Goal: Information Seeking & Learning: Understand process/instructions

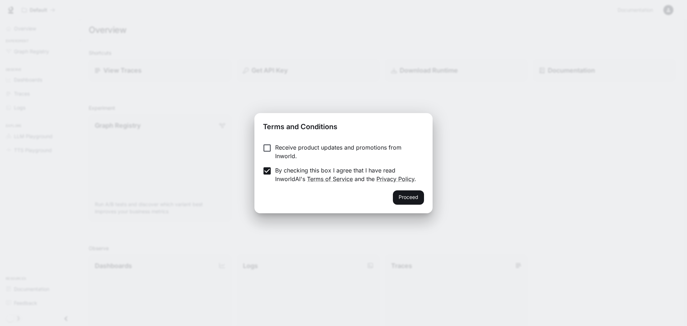
click at [433, 196] on div "Proceed" at bounding box center [344, 201] width 178 height 23
click at [399, 201] on button "Proceed" at bounding box center [408, 197] width 31 height 14
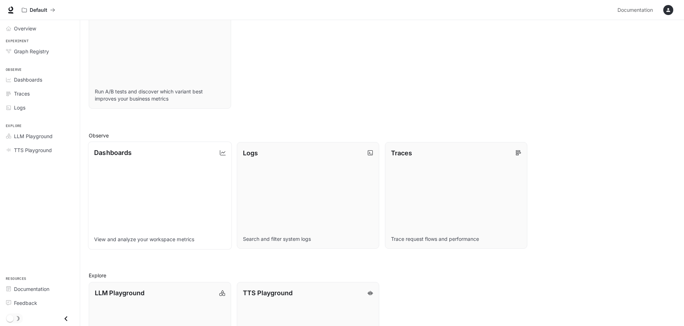
scroll to position [179, 0]
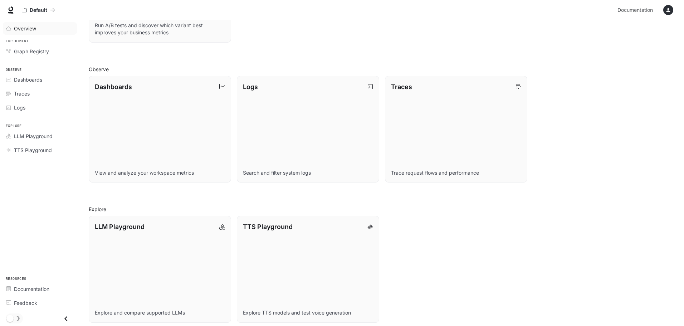
click at [30, 29] on span "Overview" at bounding box center [25, 29] width 22 height 8
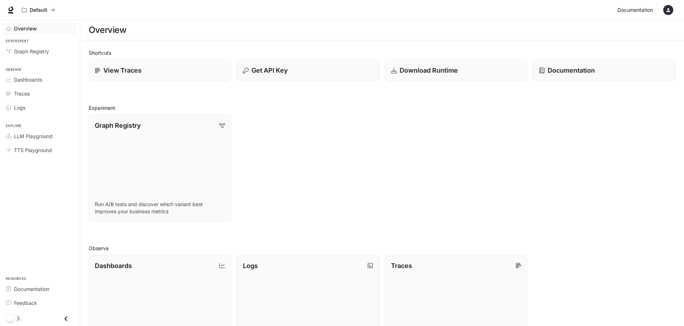
click at [636, 11] on span "Documentation" at bounding box center [635, 10] width 35 height 9
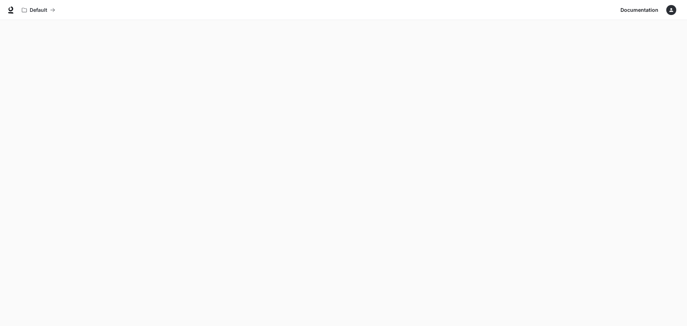
click at [669, 9] on icon "button" at bounding box center [672, 10] width 6 height 6
click at [55, 8] on div at bounding box center [343, 163] width 687 height 326
click at [12, 13] on icon at bounding box center [10, 12] width 5 height 1
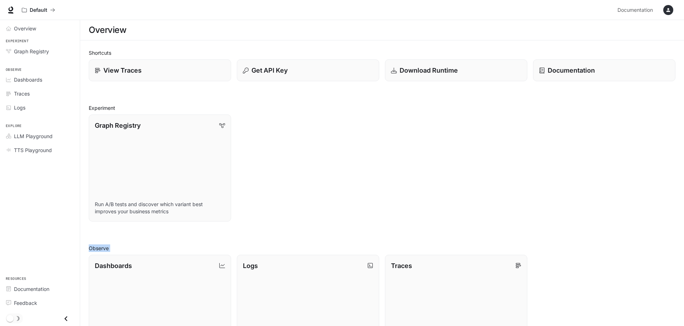
drag, startPoint x: 429, startPoint y: 242, endPoint x: 183, endPoint y: 107, distance: 280.9
click at [183, 107] on div "Shortcuts View Traces Get API Key Download Runtime Documentation Experiment Gra…" at bounding box center [382, 275] width 587 height 453
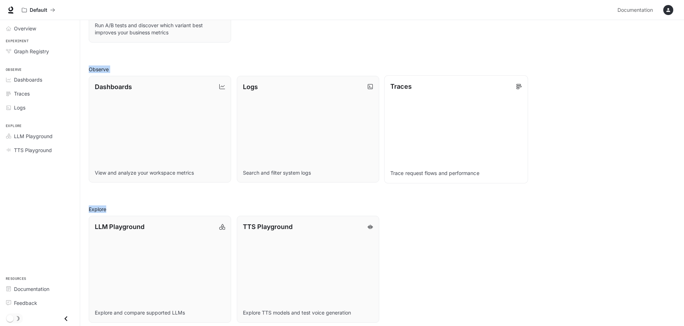
scroll to position [184, 0]
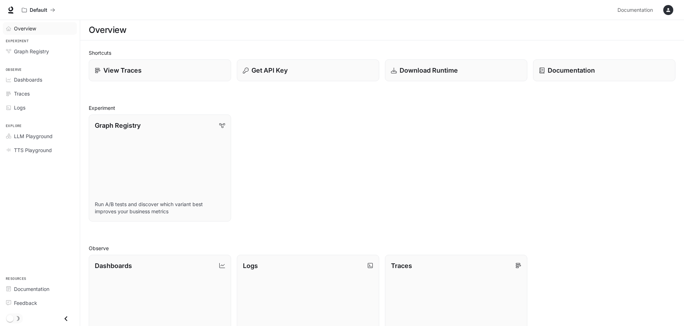
click at [25, 26] on span "Overview" at bounding box center [25, 29] width 22 height 8
click at [31, 77] on span "Dashboards" at bounding box center [28, 80] width 28 height 8
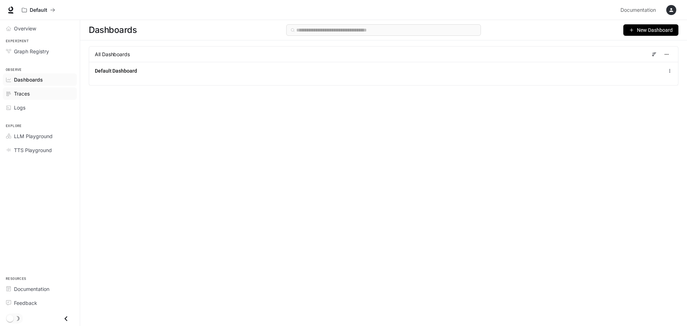
click at [31, 97] on div "Traces" at bounding box center [44, 94] width 60 height 8
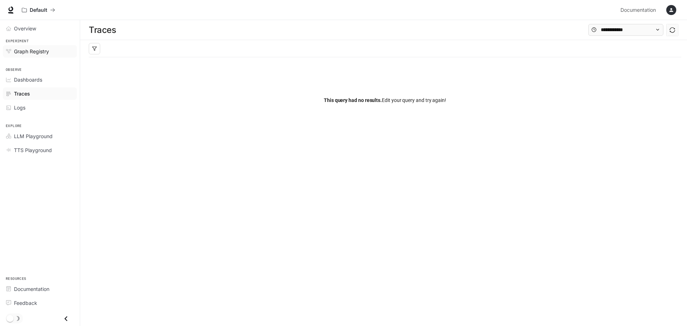
click at [38, 52] on span "Graph Registry" at bounding box center [31, 52] width 35 height 8
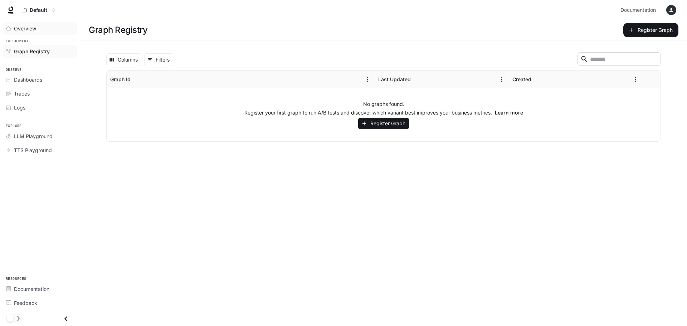
click at [33, 28] on span "Overview" at bounding box center [25, 29] width 22 height 8
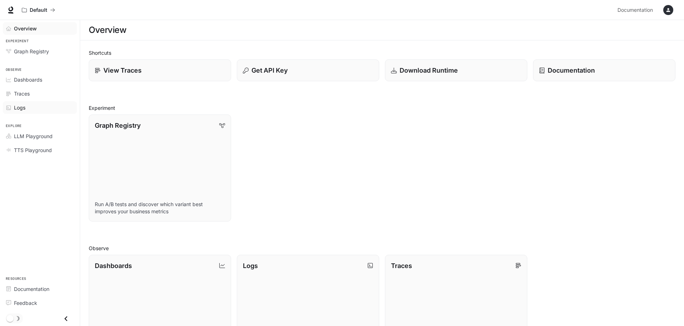
click at [23, 109] on span "Logs" at bounding box center [19, 108] width 11 height 8
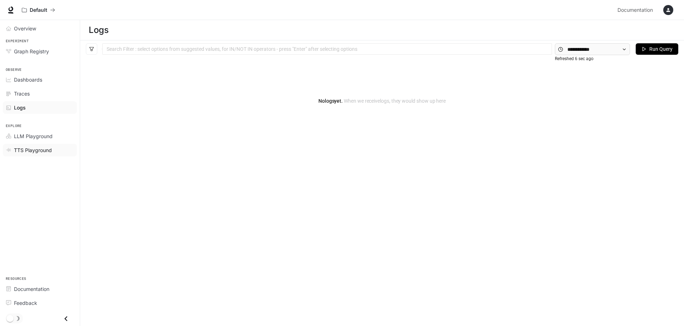
click at [32, 152] on span "TTS Playground" at bounding box center [33, 150] width 38 height 8
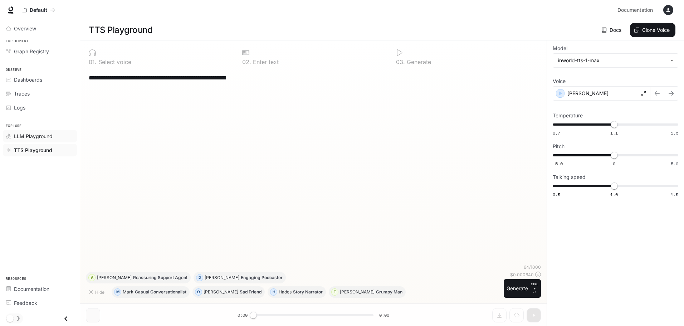
click at [41, 137] on span "LLM Playground" at bounding box center [33, 136] width 39 height 8
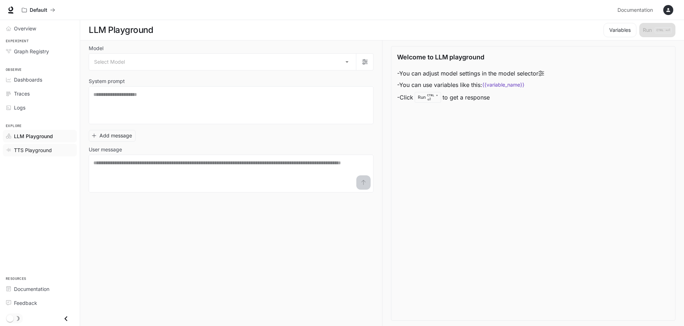
click at [26, 149] on span "TTS Playground" at bounding box center [33, 150] width 38 height 8
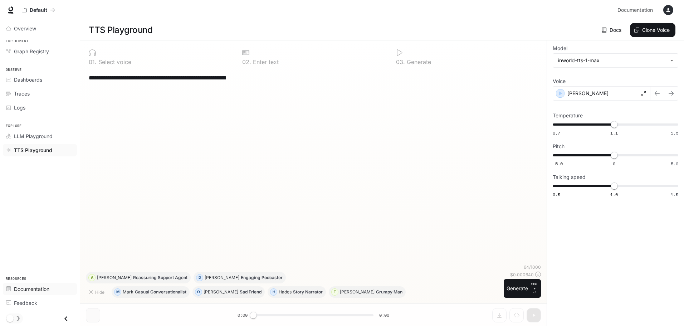
click at [33, 287] on span "Documentation" at bounding box center [31, 289] width 35 height 8
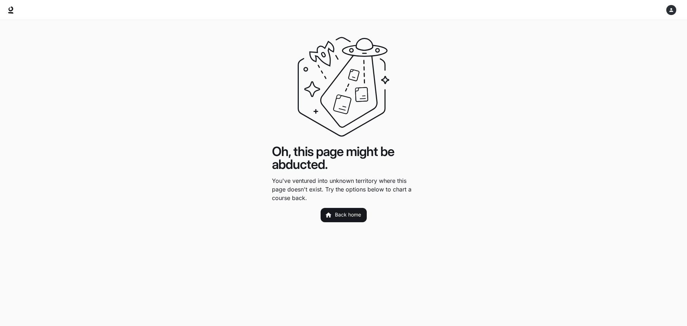
click at [670, 13] on div "button" at bounding box center [672, 10] width 10 height 10
click at [12, 11] on div at bounding box center [343, 163] width 687 height 326
click at [10, 10] on icon at bounding box center [11, 8] width 5 height 5
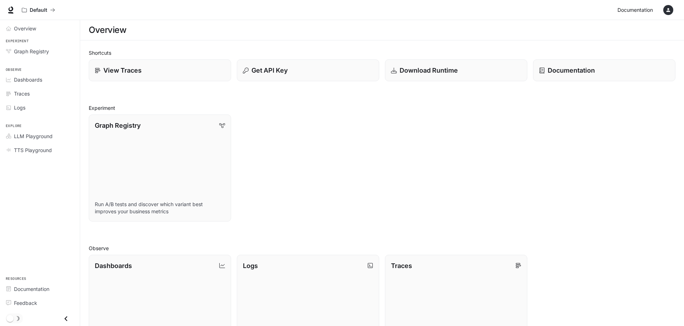
click at [648, 9] on span "Documentation" at bounding box center [635, 10] width 35 height 9
